Goal: Transaction & Acquisition: Obtain resource

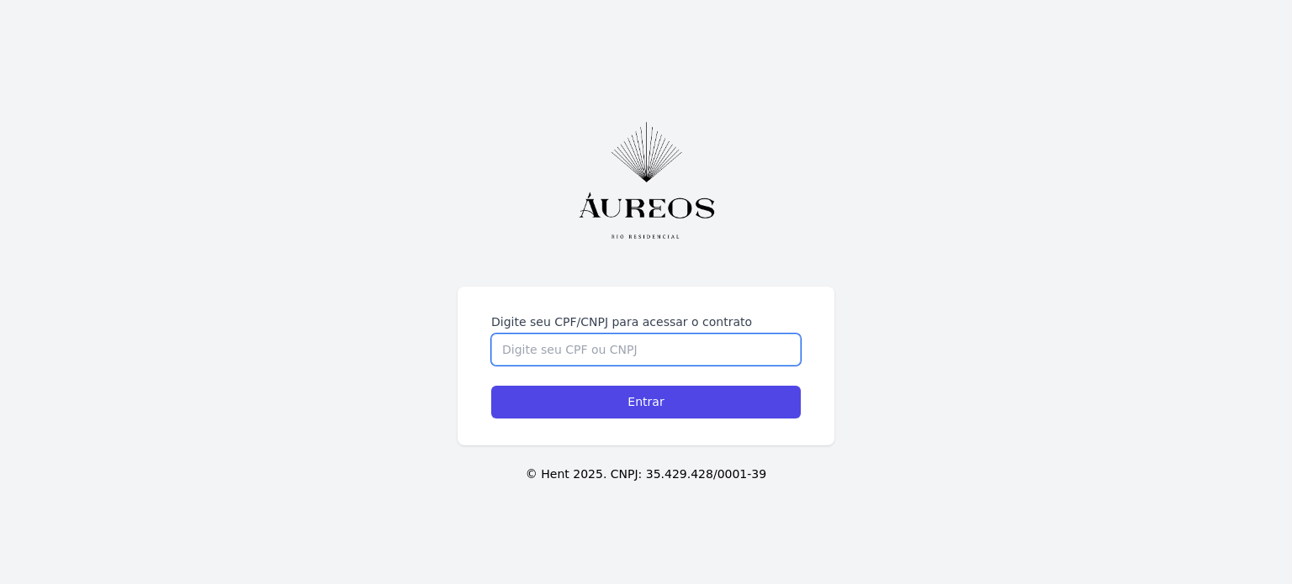
drag, startPoint x: 496, startPoint y: 285, endPoint x: 507, endPoint y: 283, distance: 11.2
click at [502, 334] on input "Digite seu CPF/CNPJ para acessar o contrato" at bounding box center [645, 350] width 309 height 32
click at [528, 334] on input "Digite seu CPF/CNPJ para acessar o contrato" at bounding box center [645, 350] width 309 height 32
type input "13866163703"
click at [491, 386] on input "Entrar" at bounding box center [645, 402] width 309 height 33
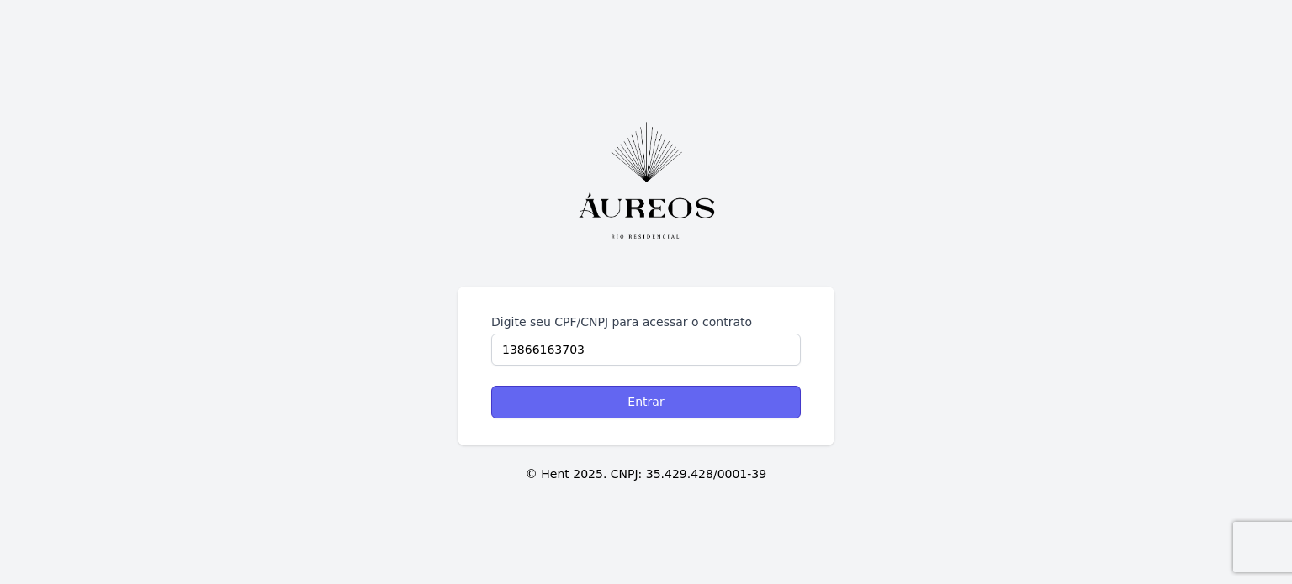
click at [585, 386] on input "Entrar" at bounding box center [645, 402] width 309 height 33
click at [691, 398] on input "Entrar" at bounding box center [645, 402] width 309 height 33
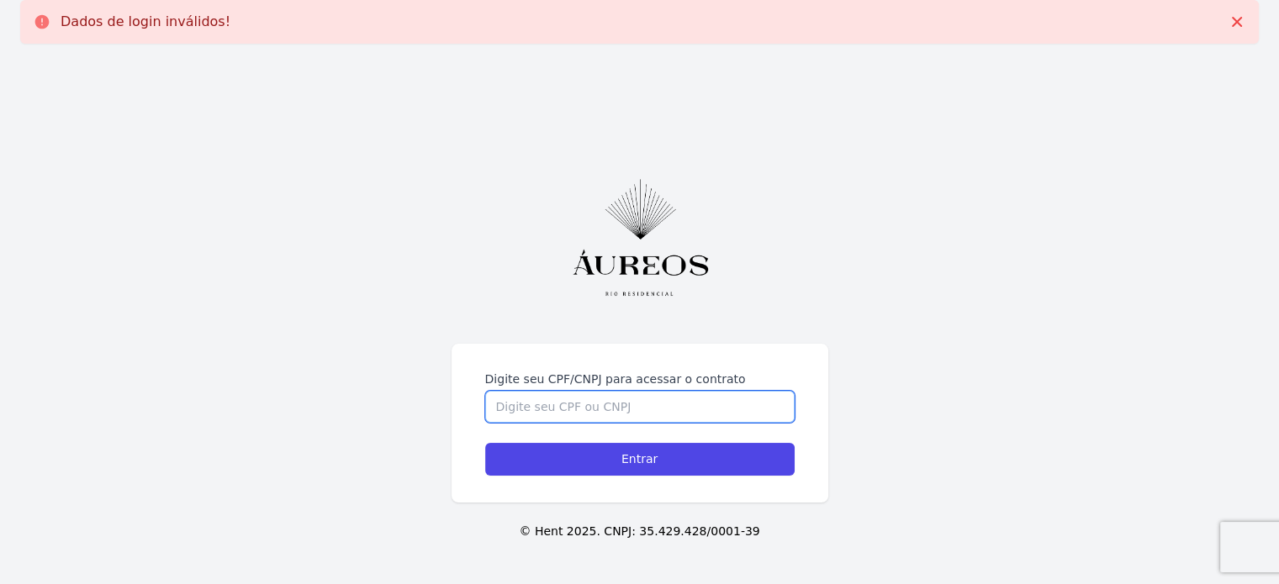
click at [515, 403] on input "Digite seu CPF/CNPJ para acessar o contrato" at bounding box center [639, 407] width 309 height 32
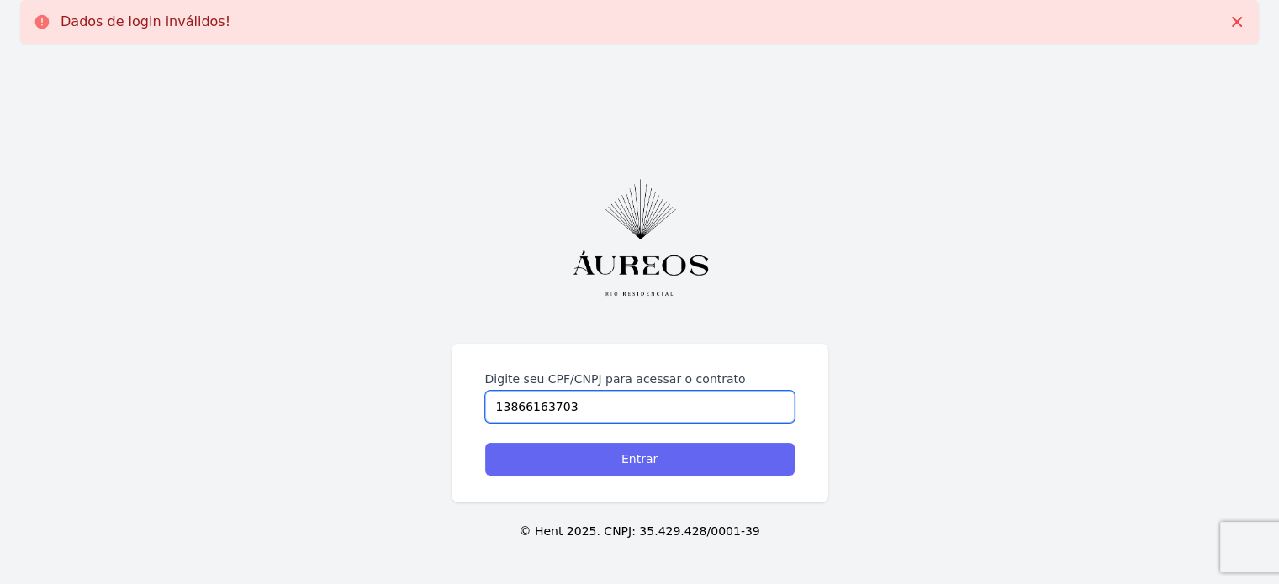
type input "13866163703"
click at [611, 463] on input "Entrar" at bounding box center [639, 459] width 309 height 33
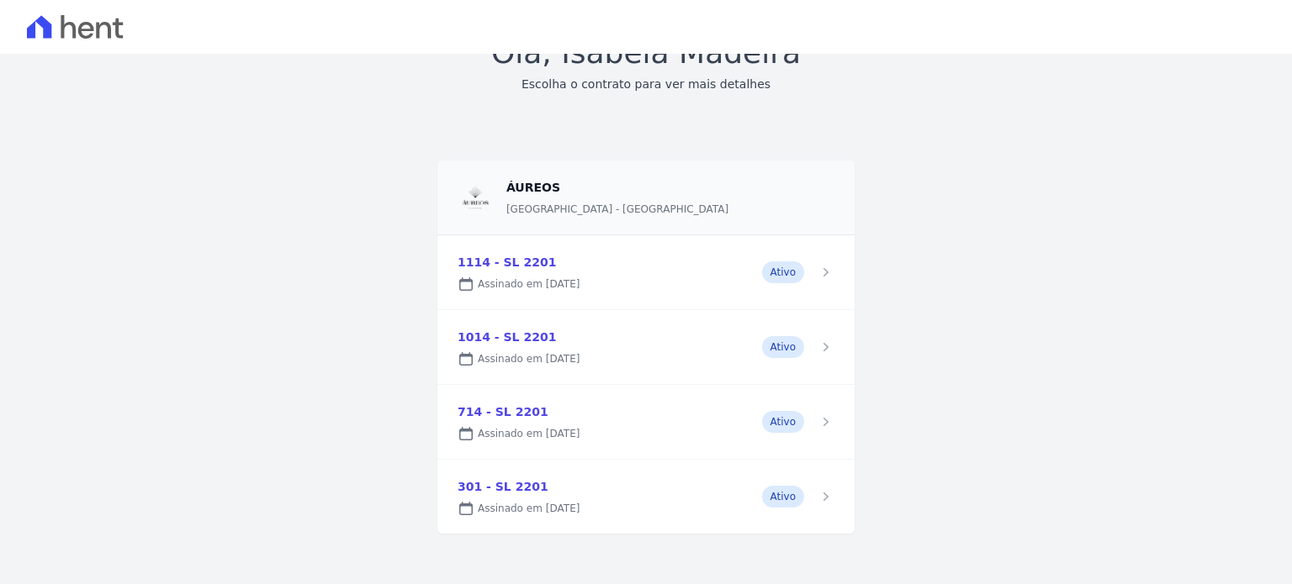
scroll to position [124, 0]
click at [817, 276] on link at bounding box center [645, 270] width 417 height 74
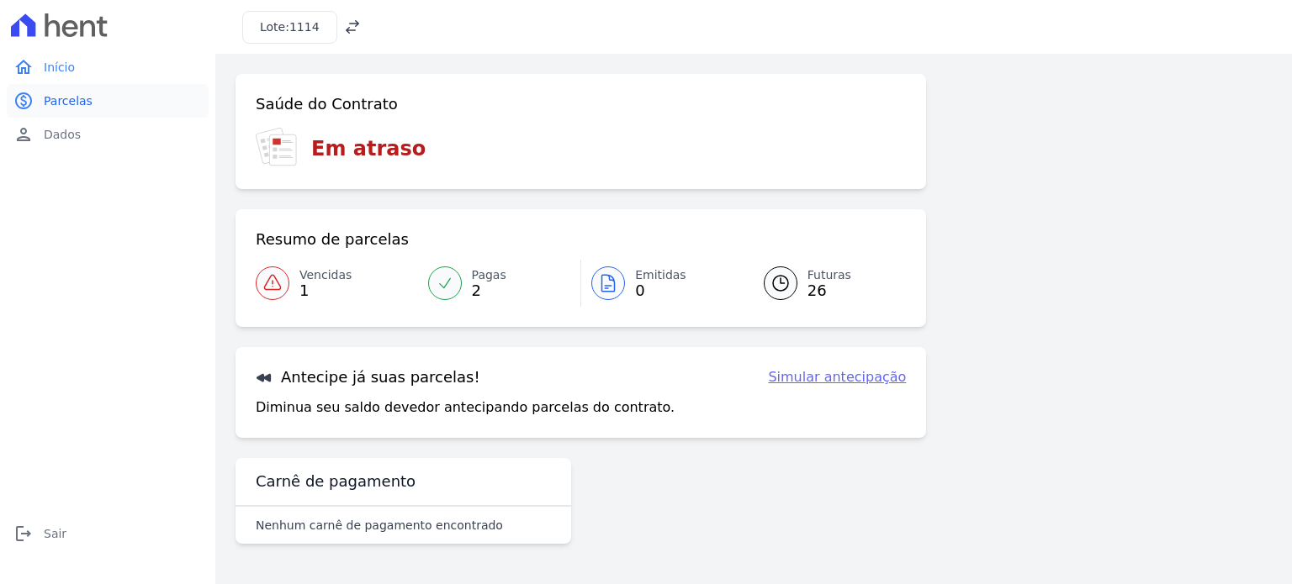
click at [71, 99] on span "Parcelas" at bounding box center [68, 101] width 49 height 17
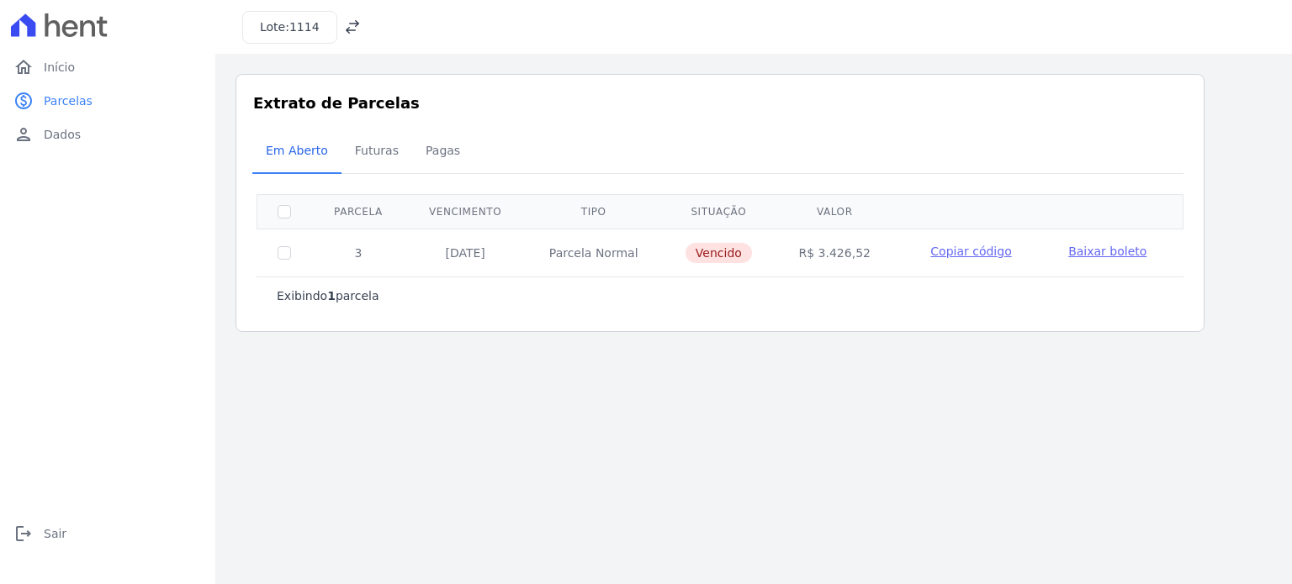
click at [553, 362] on main "Listagem de parcelas Baixar PDF Extrato de Parcelas Em [GEOGRAPHIC_DATA] Futura…" at bounding box center [753, 319] width 1076 height 531
click at [296, 27] on span "1114" at bounding box center [304, 26] width 30 height 13
click at [454, 450] on main "Listagem de parcelas Baixar PDF Extrato de Parcelas Em [GEOGRAPHIC_DATA] Futura…" at bounding box center [753, 319] width 1076 height 531
click at [821, 251] on td "R$ 3.426,52" at bounding box center [834, 253] width 119 height 48
click at [854, 251] on td "R$ 3.426,52" at bounding box center [834, 253] width 119 height 48
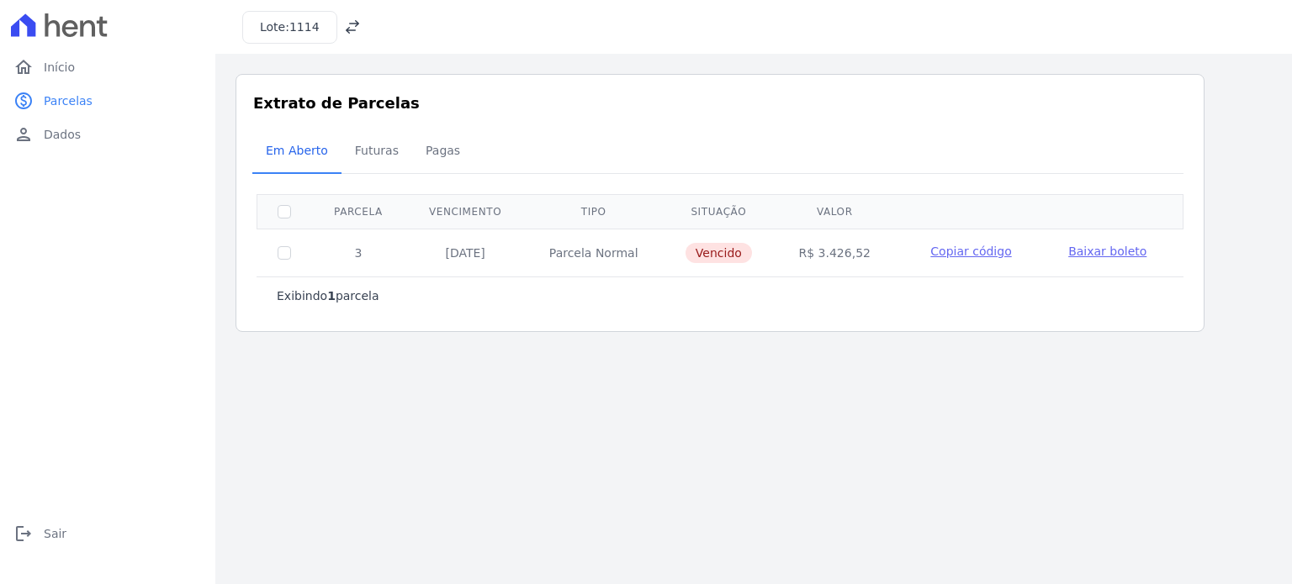
click at [797, 409] on main "Listagem de parcelas Baixar PDF Extrato de Parcelas Em [GEOGRAPHIC_DATA] Futura…" at bounding box center [753, 319] width 1076 height 531
click at [77, 100] on span "Parcelas" at bounding box center [68, 101] width 49 height 17
click at [57, 64] on span "Início" at bounding box center [59, 67] width 31 height 17
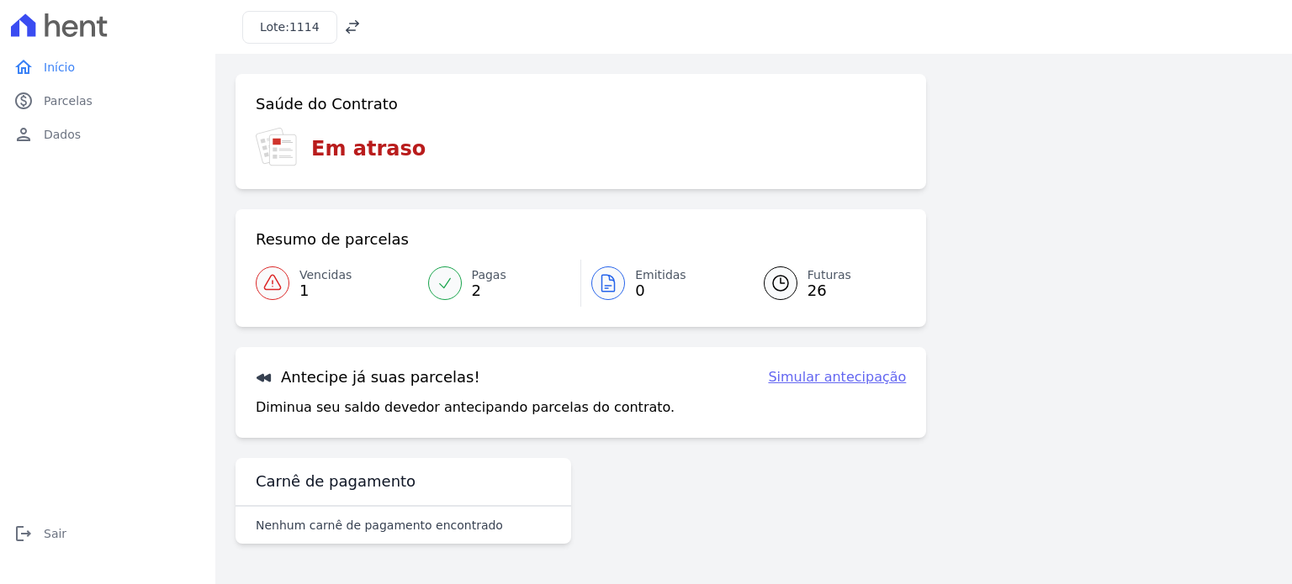
click at [293, 15] on div "Lote: 1114" at bounding box center [289, 27] width 95 height 33
click at [344, 26] on icon at bounding box center [352, 27] width 17 height 17
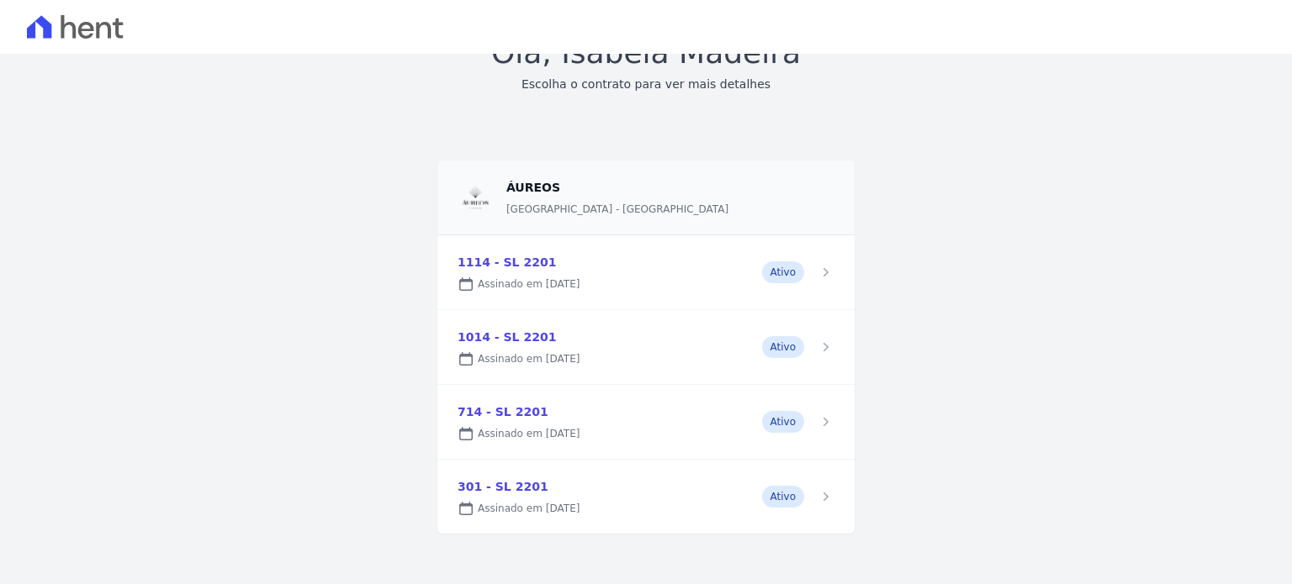
scroll to position [80, 0]
click at [1270, 250] on div "Olá, Isabela Madeira Escolha o contrato para ver mais detalhes [GEOGRAPHIC_DATA…" at bounding box center [646, 279] width 1292 height 611
click at [511, 262] on link at bounding box center [645, 270] width 417 height 74
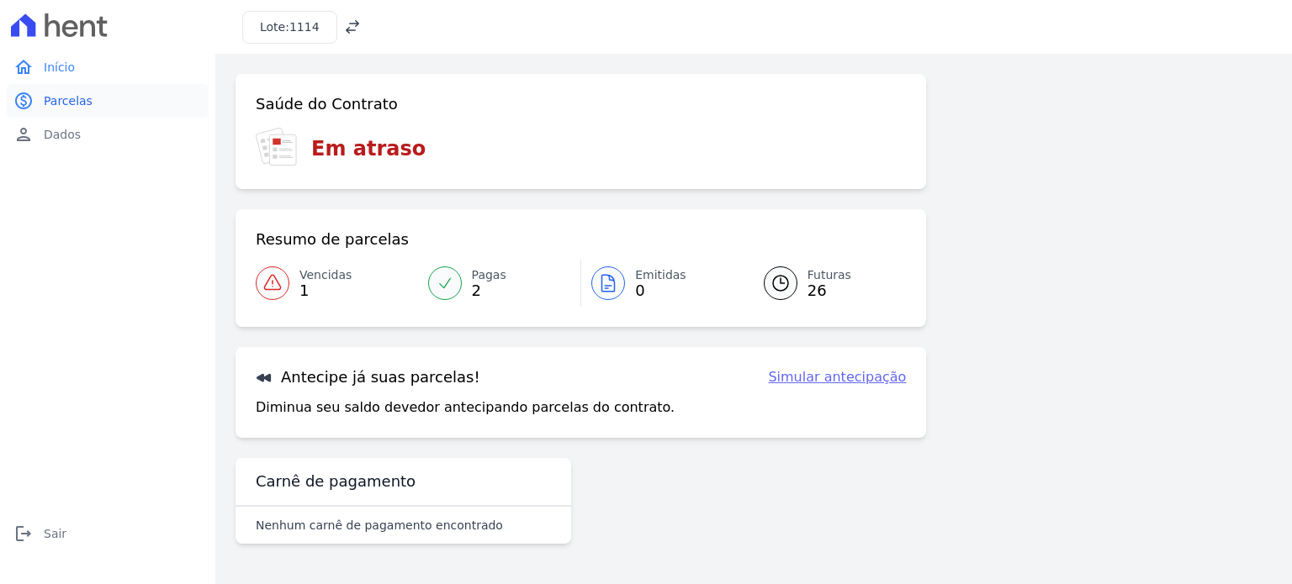
click at [71, 95] on span "Parcelas" at bounding box center [68, 101] width 49 height 17
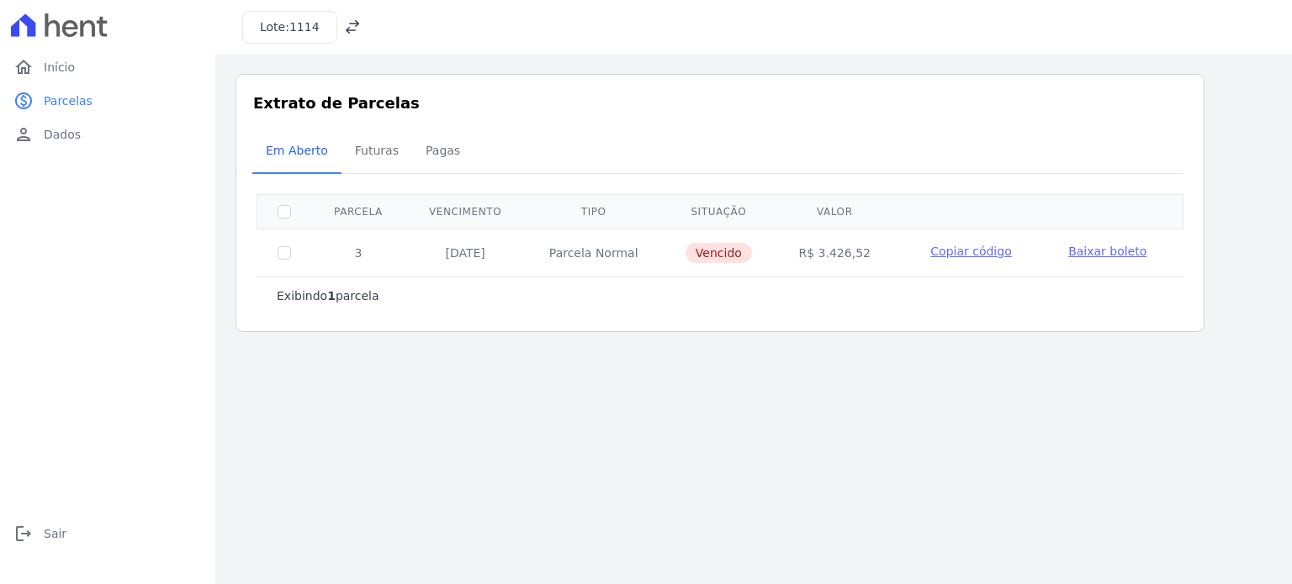
click at [829, 251] on td "R$ 3.426,52" at bounding box center [834, 253] width 119 height 48
copy td "3.426,52"
click at [346, 26] on icon at bounding box center [352, 27] width 17 height 17
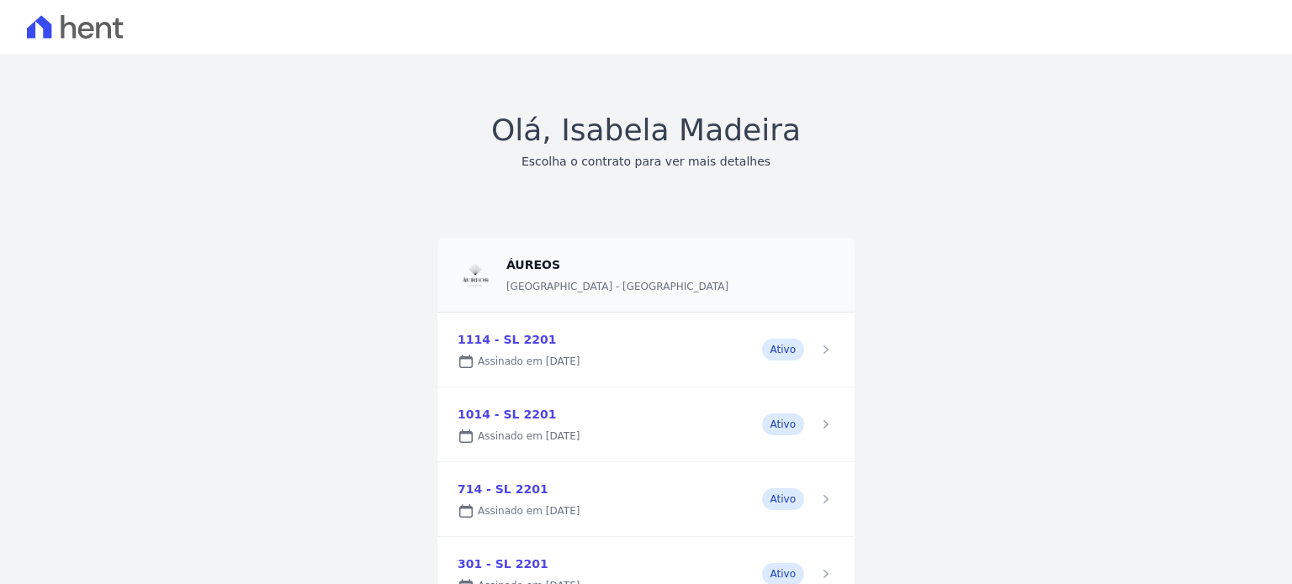
click at [490, 404] on link at bounding box center [645, 425] width 417 height 74
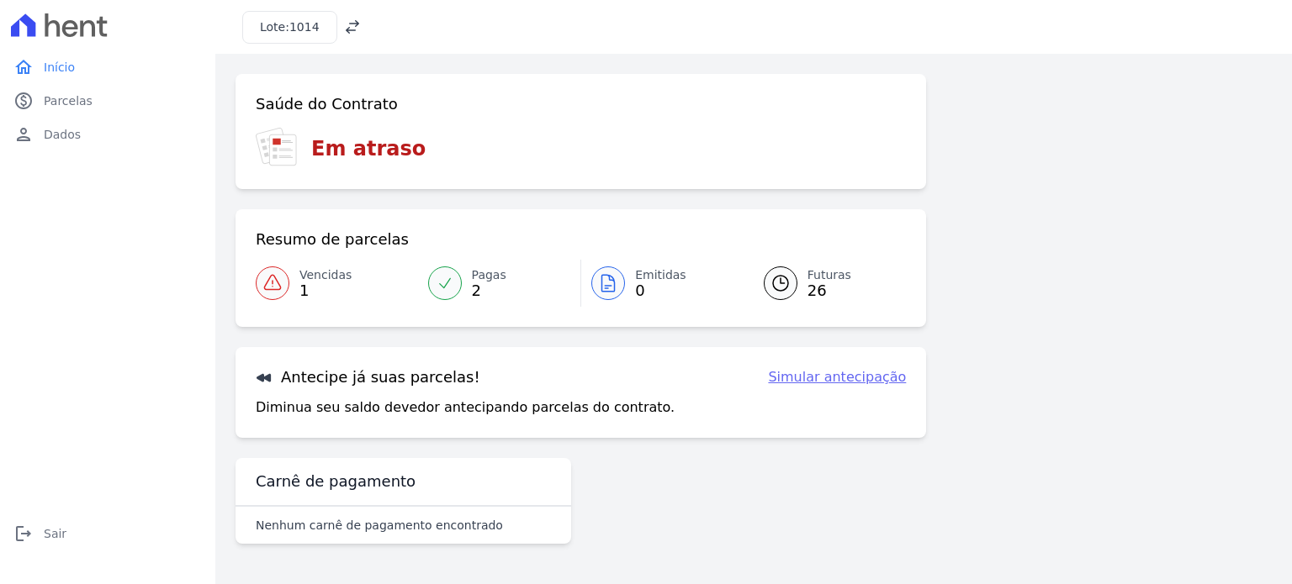
click at [304, 280] on span "Vencidas" at bounding box center [325, 276] width 52 height 18
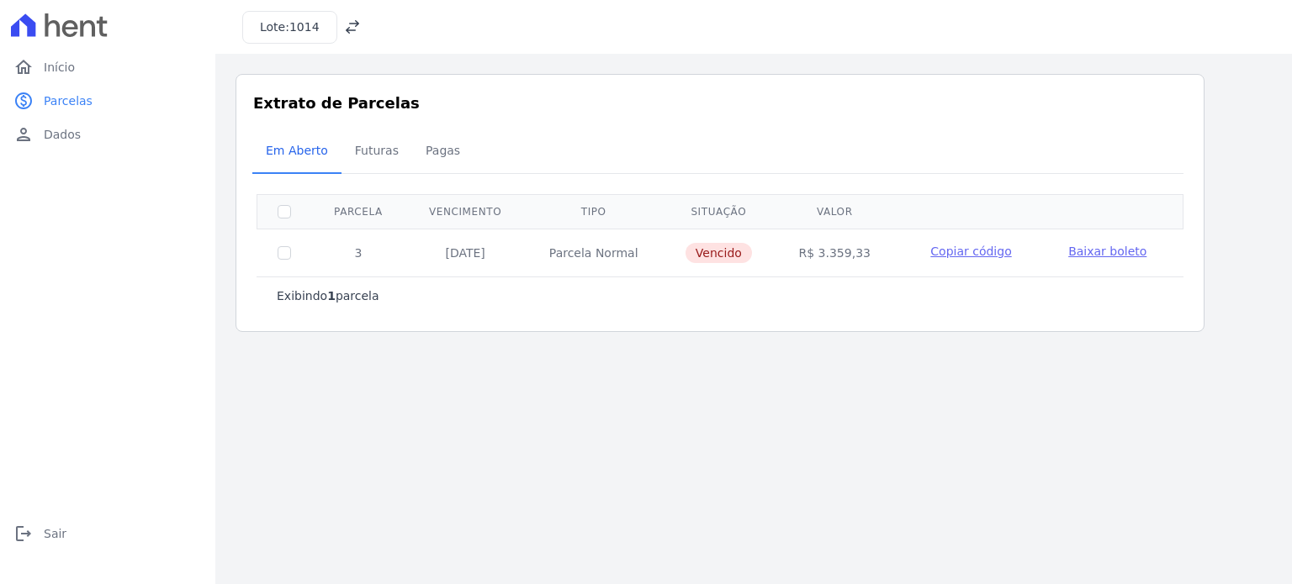
click at [825, 255] on td "R$ 3.359,33" at bounding box center [834, 253] width 119 height 48
copy td "3.359,33"
click at [348, 26] on icon at bounding box center [352, 27] width 17 height 17
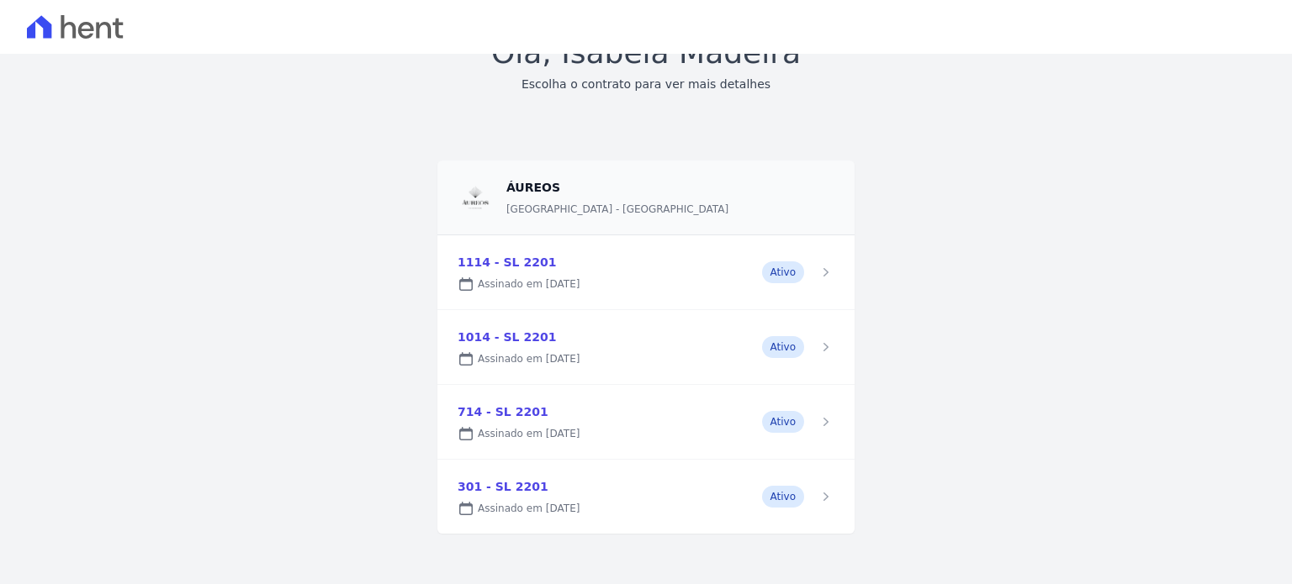
scroll to position [80, 0]
click at [711, 420] on link at bounding box center [645, 420] width 417 height 74
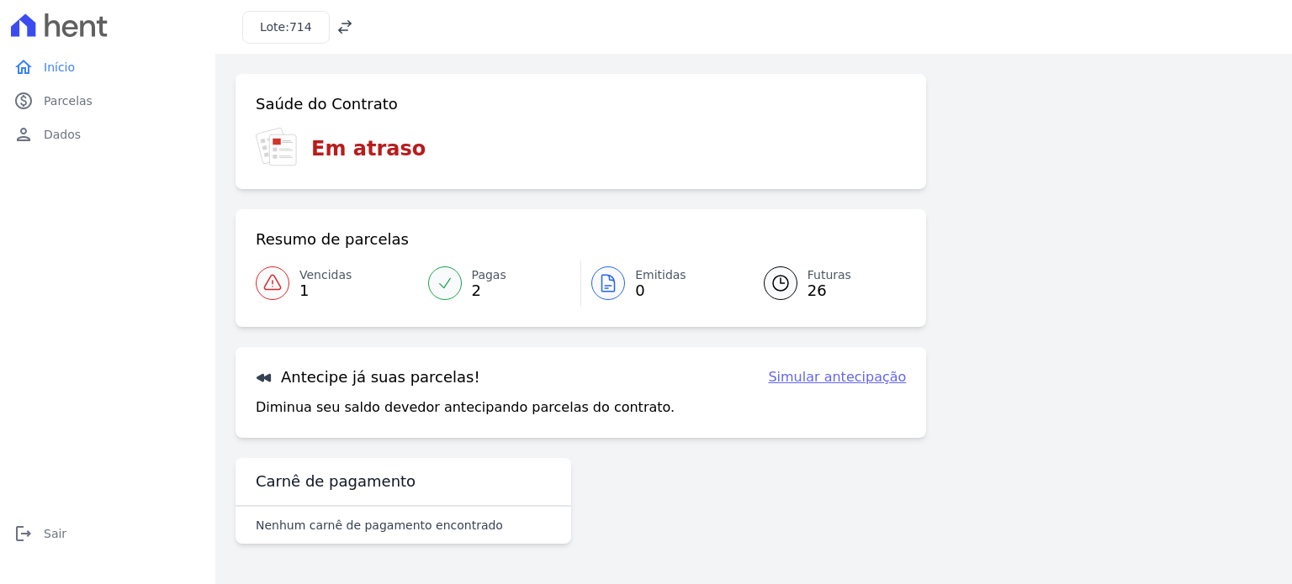
click at [320, 277] on span "Vencidas" at bounding box center [325, 276] width 52 height 18
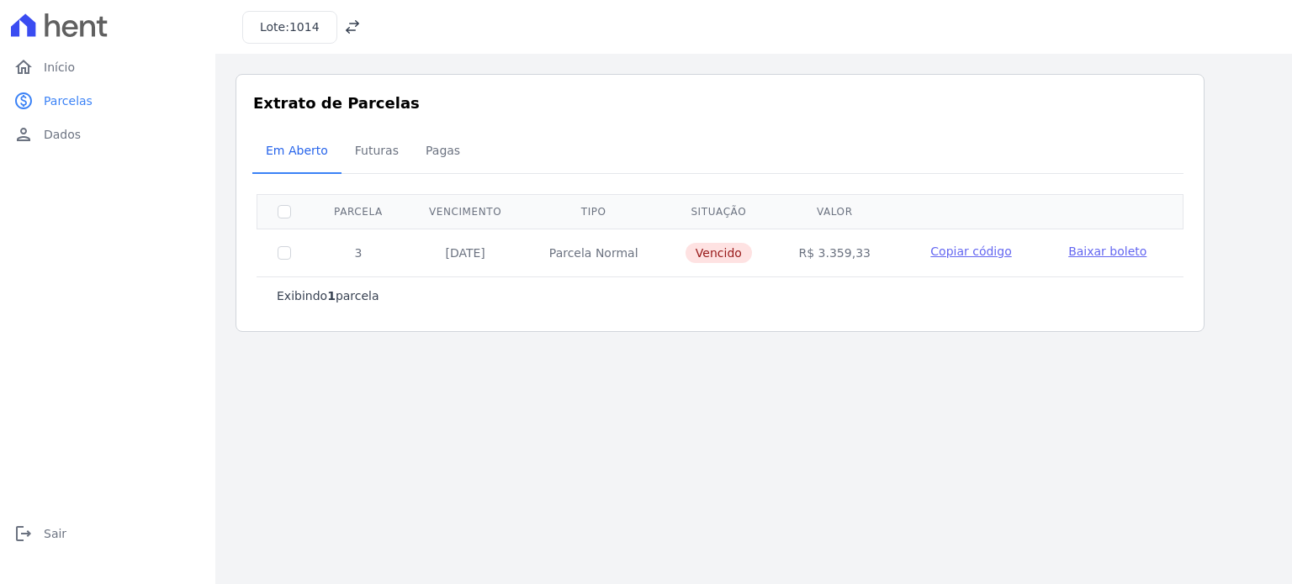
click at [827, 253] on td "R$ 3.359,33" at bounding box center [834, 253] width 119 height 48
copy td "3.359,33"
click at [334, 24] on div "Lote: 1014" at bounding box center [301, 27] width 119 height 33
click at [344, 28] on icon at bounding box center [352, 27] width 17 height 17
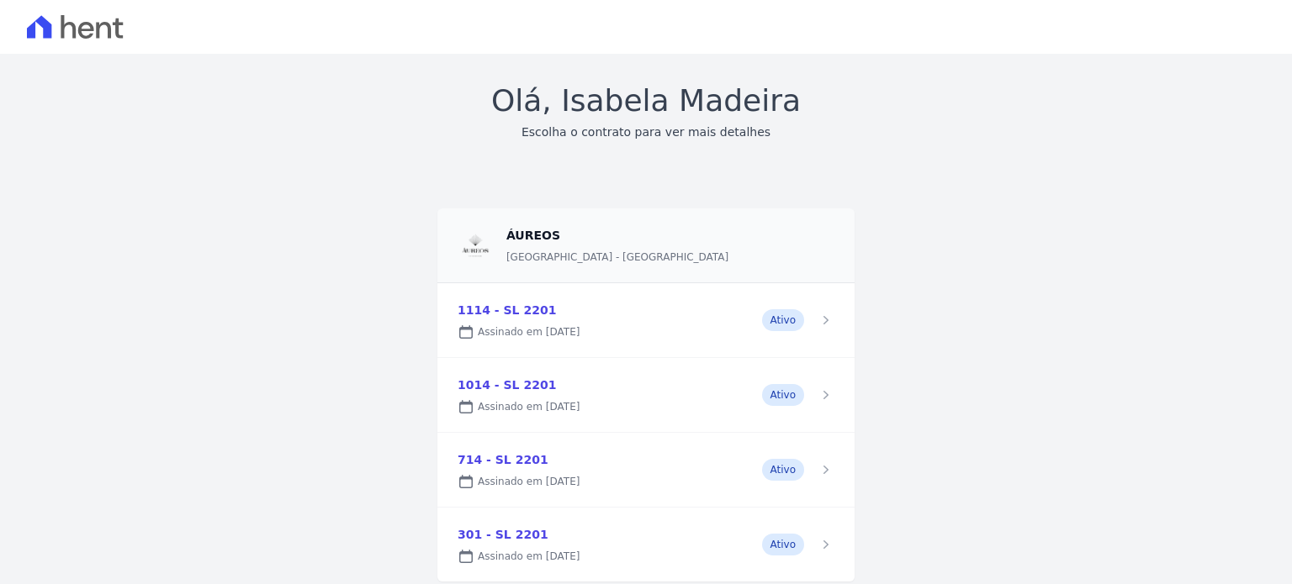
scroll to position [80, 0]
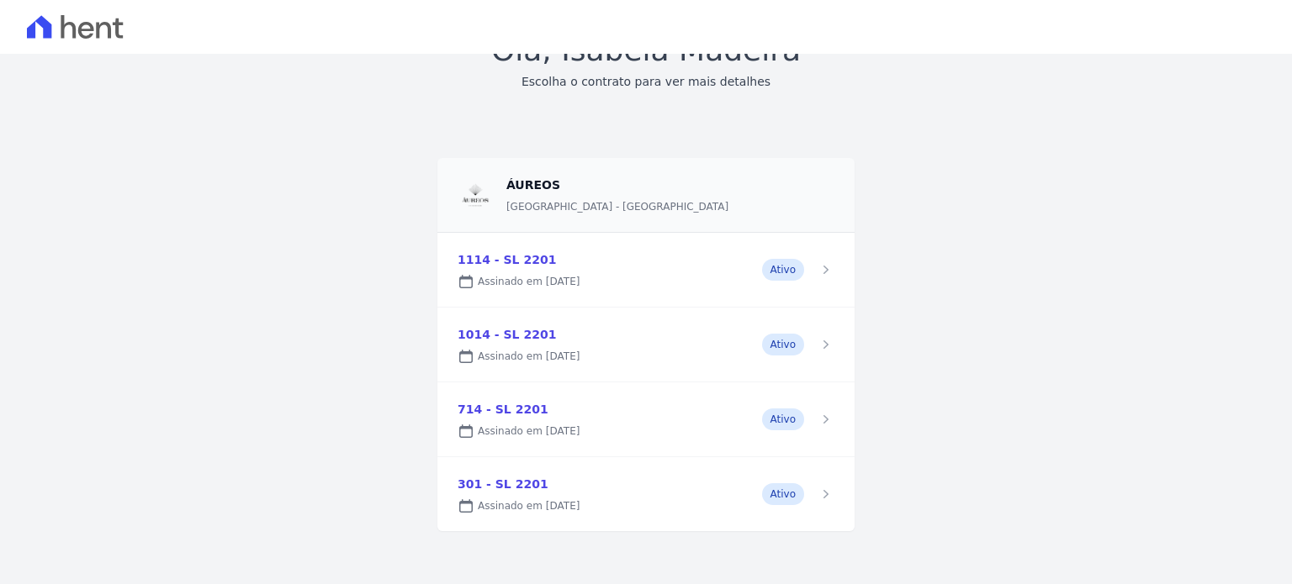
click at [512, 489] on link at bounding box center [645, 494] width 417 height 74
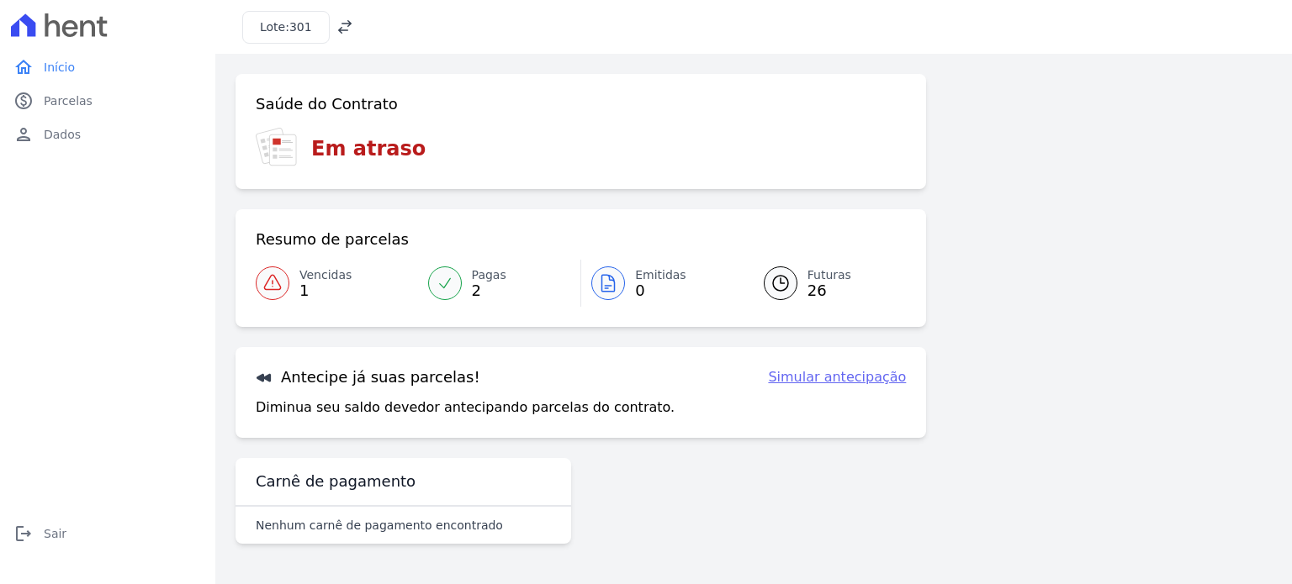
click at [309, 269] on span "Vencidas" at bounding box center [325, 276] width 52 height 18
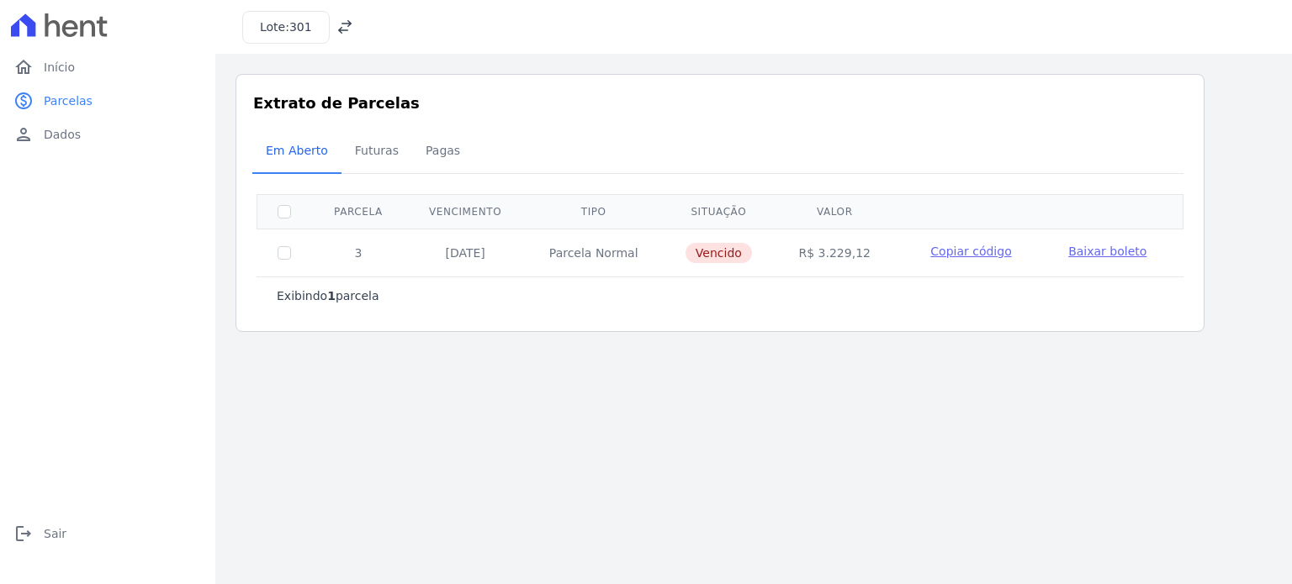
click at [839, 251] on td "R$ 3.229,12" at bounding box center [834, 253] width 119 height 48
copy td "3.229,12"
click at [621, 258] on td "Parcela Normal" at bounding box center [593, 253] width 137 height 48
click at [371, 248] on td "3" at bounding box center [358, 253] width 94 height 48
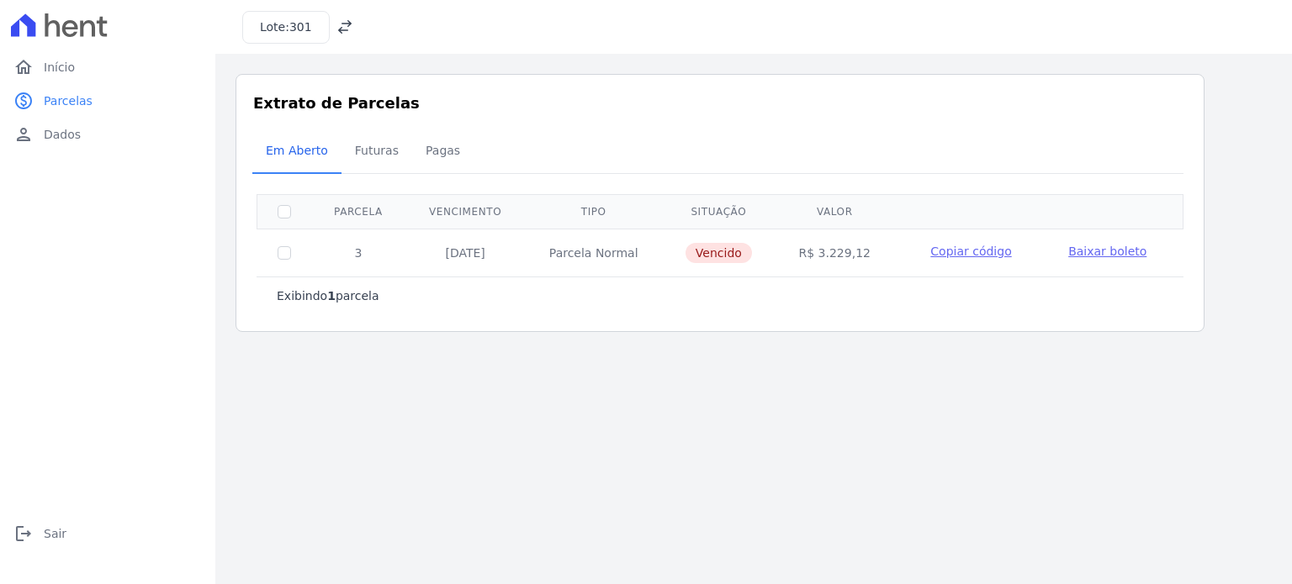
click at [1081, 251] on span "Baixar boleto" at bounding box center [1107, 251] width 78 height 13
click at [965, 248] on span "Copiar código" at bounding box center [970, 251] width 81 height 13
click at [338, 29] on icon at bounding box center [344, 26] width 13 height 13
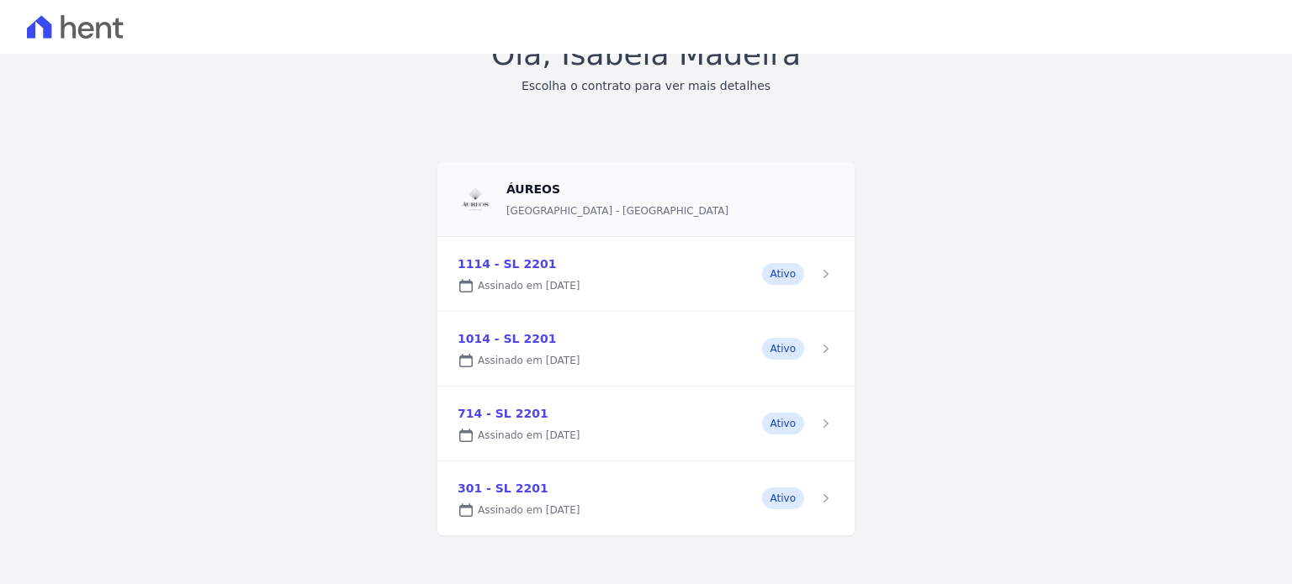
scroll to position [80, 0]
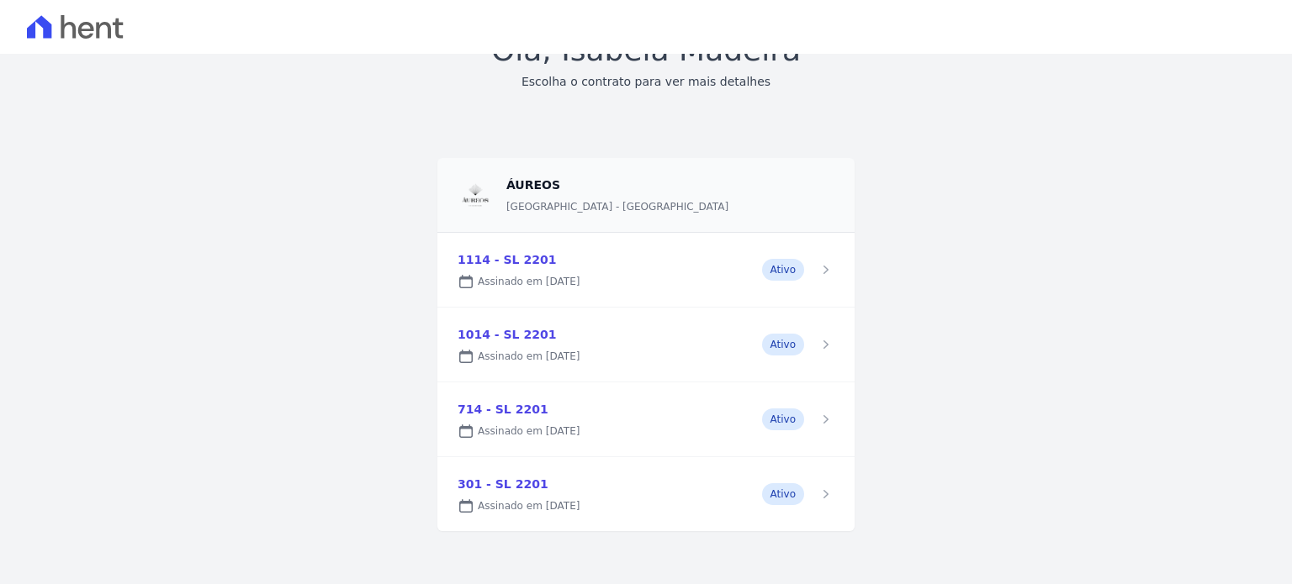
click at [511, 416] on link at bounding box center [645, 420] width 417 height 74
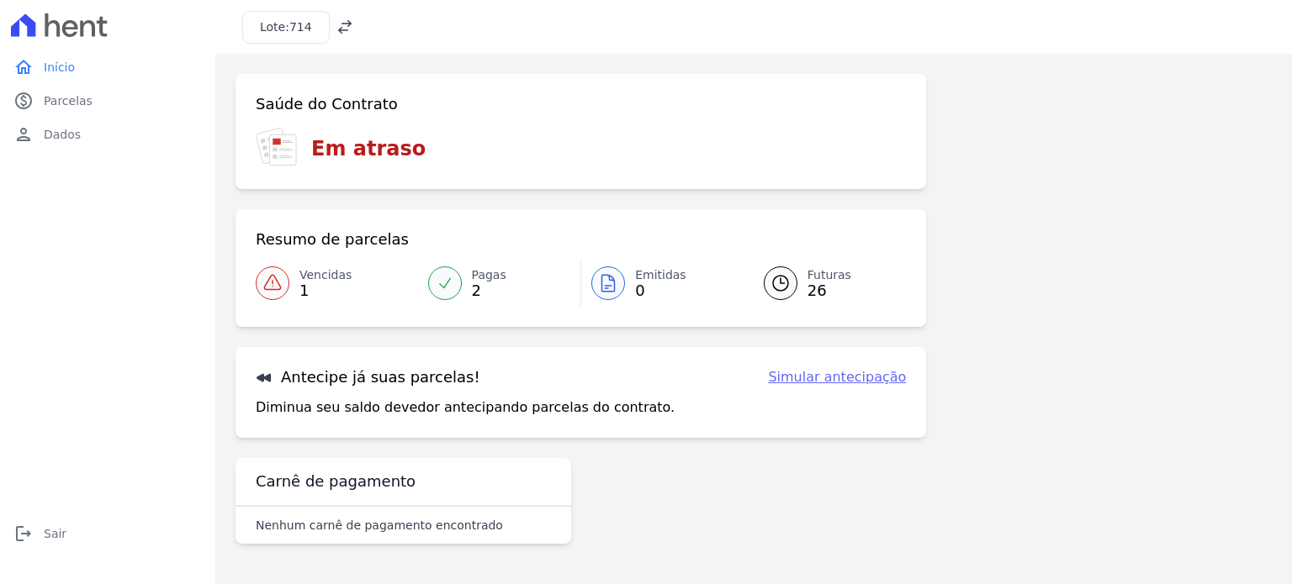
click at [313, 289] on span "1" at bounding box center [325, 290] width 52 height 13
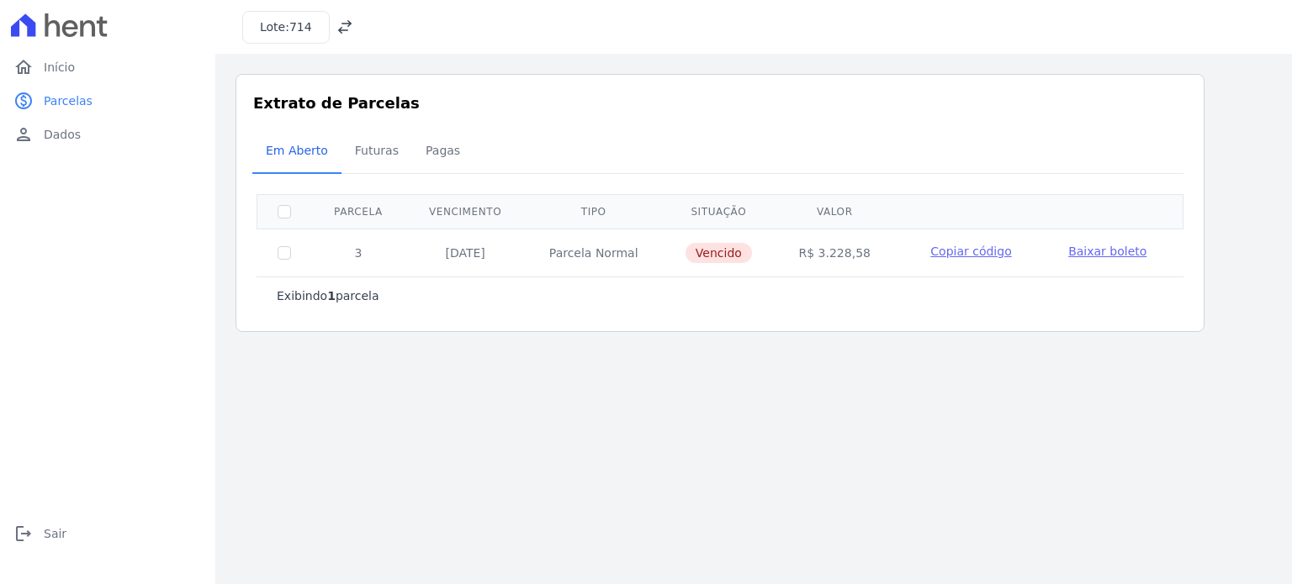
click at [975, 250] on span "Copiar código" at bounding box center [970, 251] width 81 height 13
click at [350, 29] on div "Lote: 714" at bounding box center [753, 27] width 1076 height 54
click at [345, 27] on icon at bounding box center [344, 27] width 17 height 17
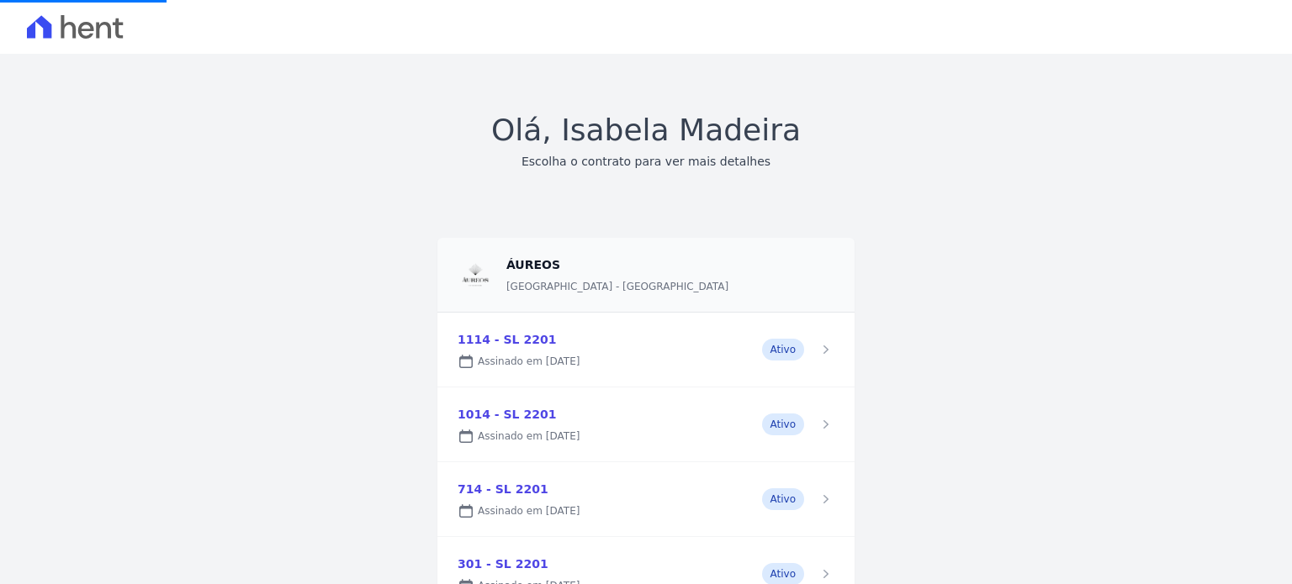
click at [796, 419] on link at bounding box center [645, 425] width 417 height 74
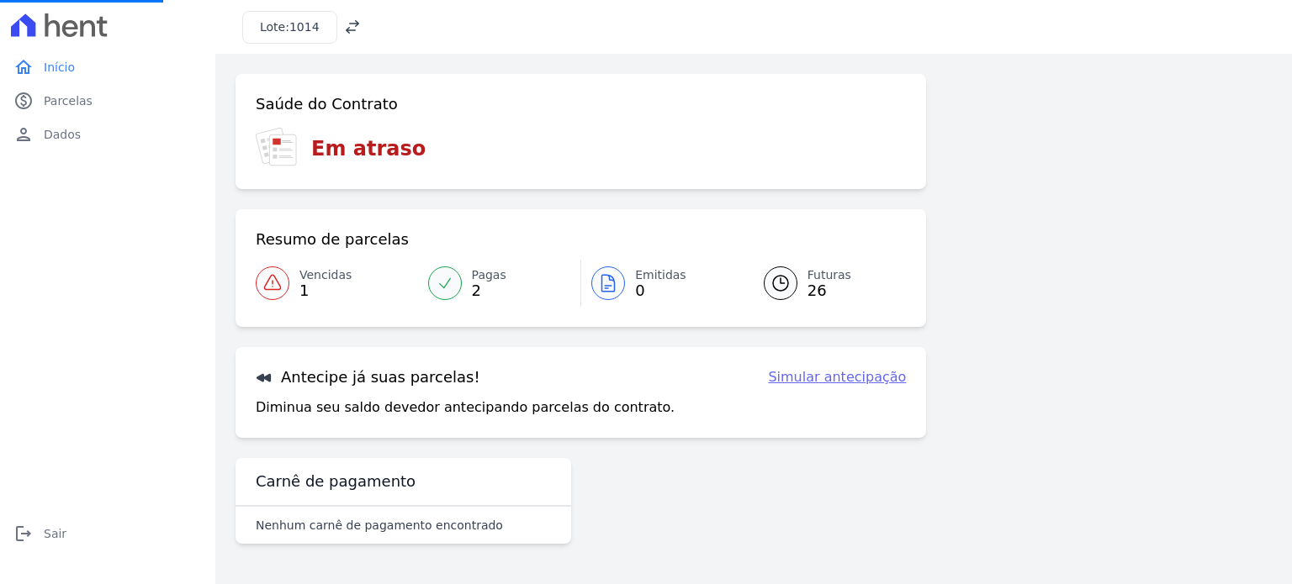
click at [306, 272] on span "Vencidas" at bounding box center [325, 276] width 52 height 18
click at [298, 279] on link "Vencidas 1" at bounding box center [337, 283] width 162 height 47
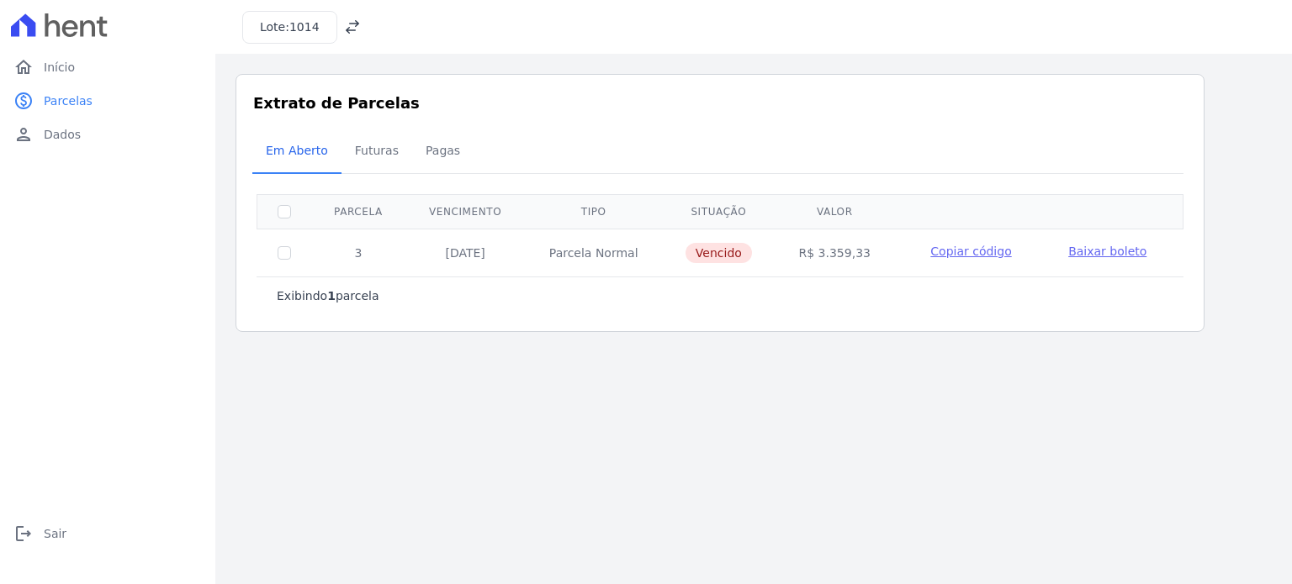
click at [953, 248] on span "Copiar código" at bounding box center [970, 251] width 81 height 13
click at [344, 26] on icon at bounding box center [352, 27] width 17 height 17
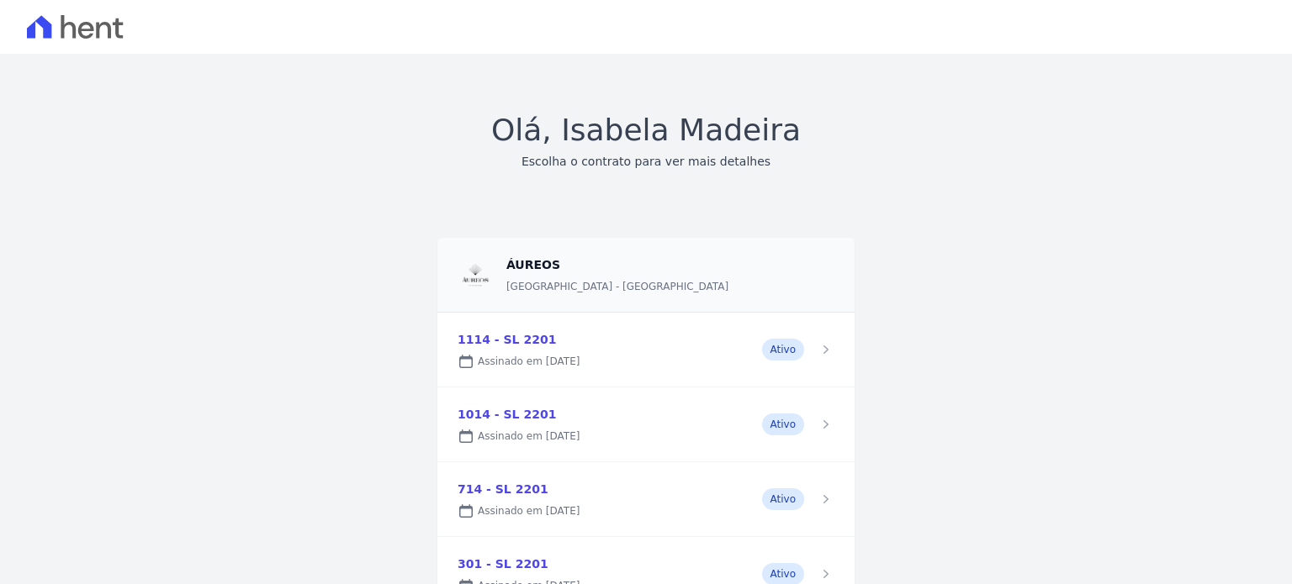
click at [493, 342] on link at bounding box center [645, 350] width 417 height 74
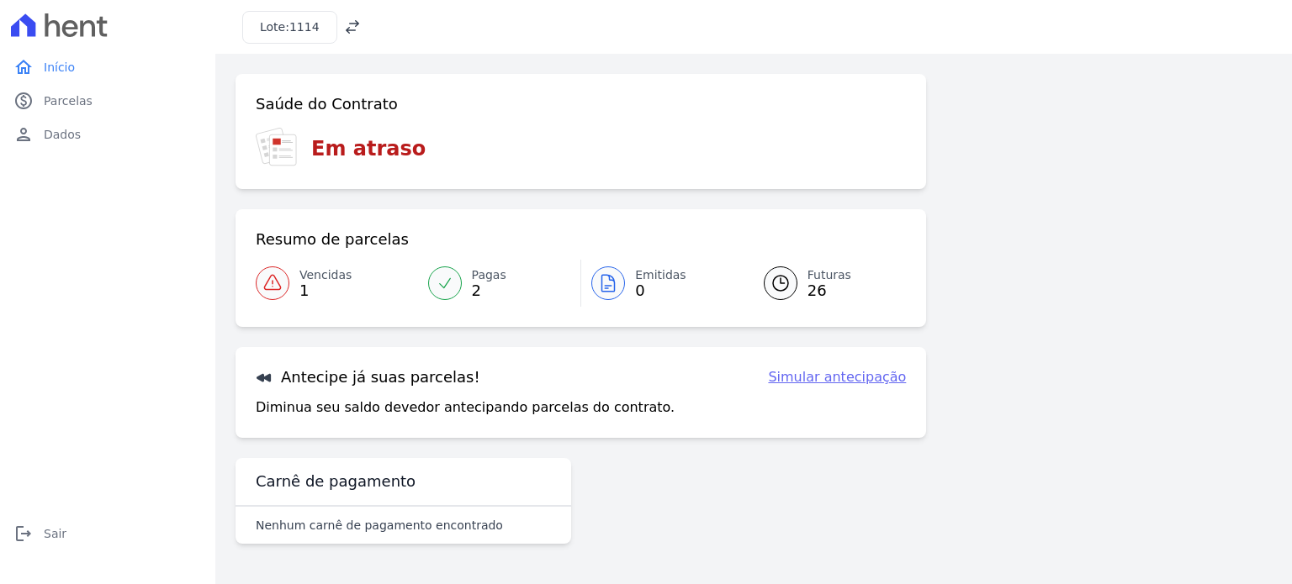
click at [318, 260] on link "Vencidas 1" at bounding box center [337, 283] width 162 height 47
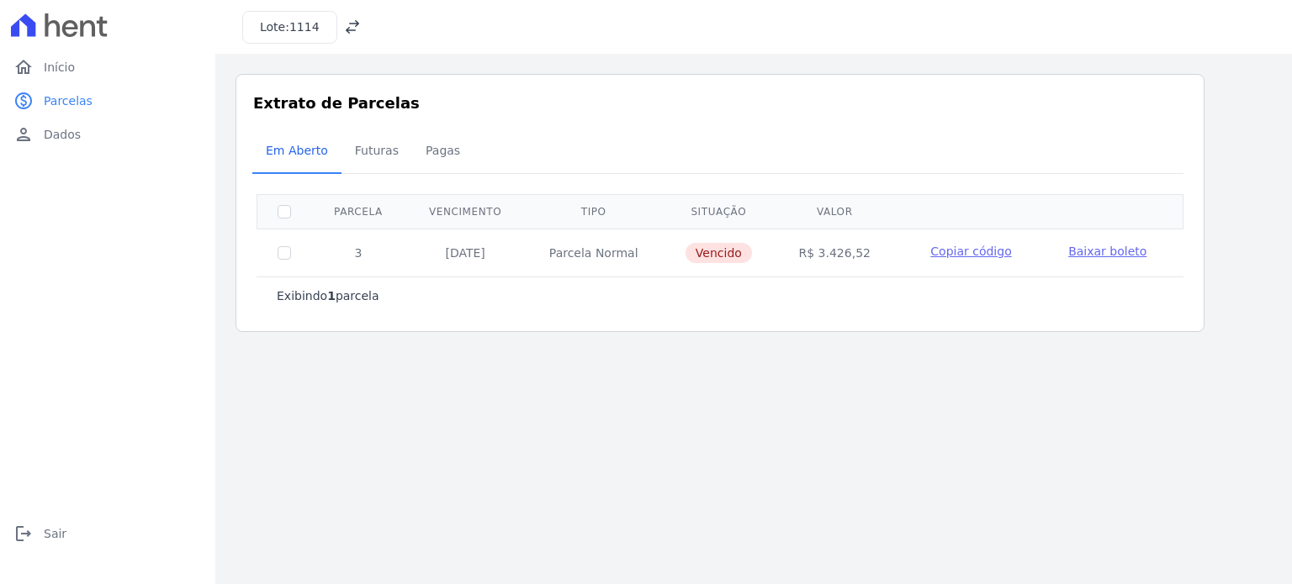
click at [940, 251] on span "Copiar código" at bounding box center [970, 251] width 81 height 13
